Goal: Check status: Check status

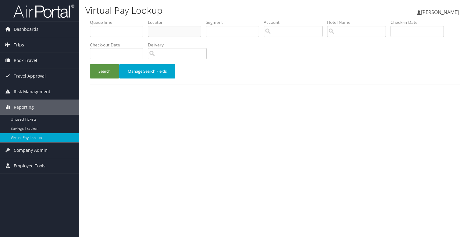
click at [158, 32] on input "text" at bounding box center [174, 31] width 53 height 11
paste input "ITKPME"
type input "ITKPME"
click at [110, 73] on button "Search" at bounding box center [104, 71] width 29 height 14
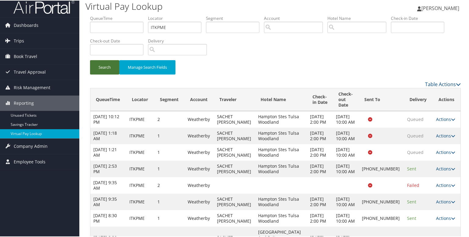
scroll to position [103, 0]
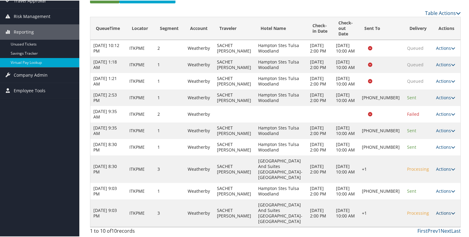
click at [451, 214] on icon at bounding box center [453, 212] width 4 height 4
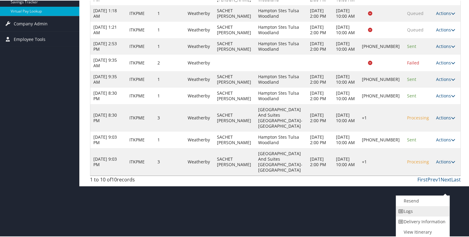
click at [419, 212] on link "Logs" at bounding box center [422, 210] width 52 height 10
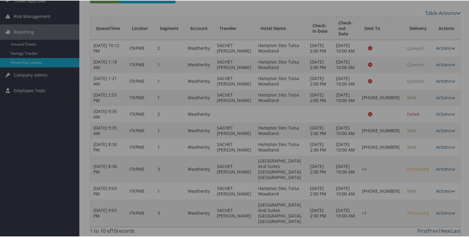
scroll to position [103, 0]
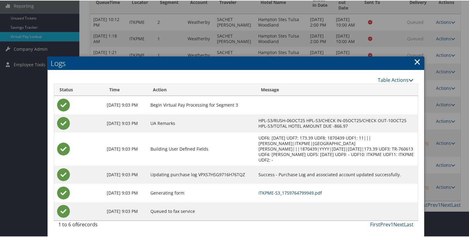
click at [307, 189] on link "ITKPME-S3_1759764799949.pdf" at bounding box center [289, 192] width 63 height 6
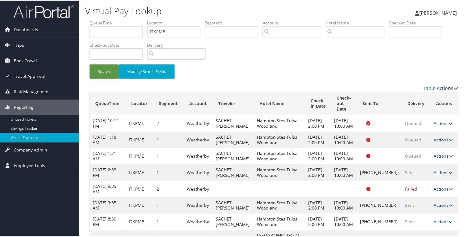
scroll to position [103, 0]
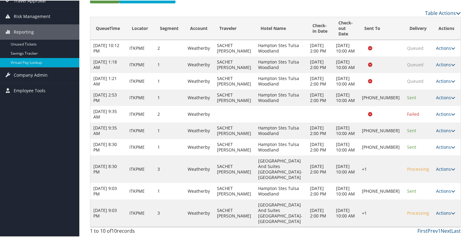
click at [454, 126] on td "Actions Resend Logs Delivery Information View Itinerary" at bounding box center [446, 130] width 27 height 16
click at [451, 128] on icon at bounding box center [453, 130] width 4 height 4
click at [415, 169] on link "Logs" at bounding box center [422, 174] width 52 height 10
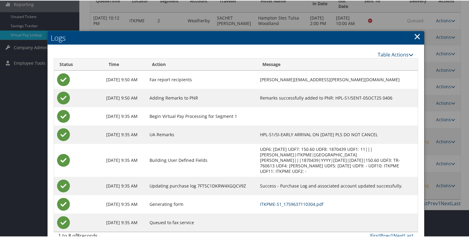
click at [287, 200] on link "ITKPME-S1_1759637110304.pdf" at bounding box center [291, 203] width 63 height 6
